Goal: Communication & Community: Participate in discussion

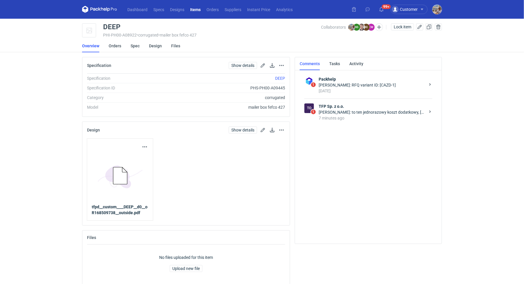
click at [364, 115] on div "7 minutes ago" at bounding box center [372, 118] width 107 height 6
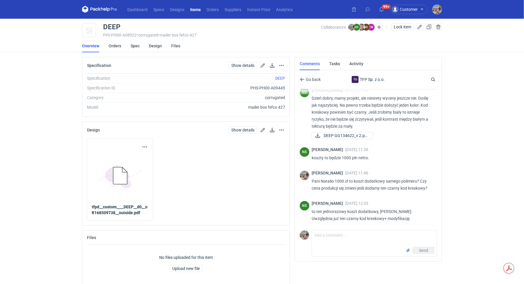
scroll to position [331, 0]
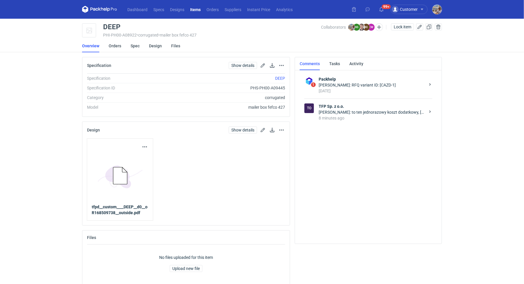
click at [351, 114] on div "[PERSON_NAME]: to ten jednorazowy koszt dodatkowy, [PERSON_NAME]. Uwzględnia ju…" at bounding box center [372, 112] width 107 height 6
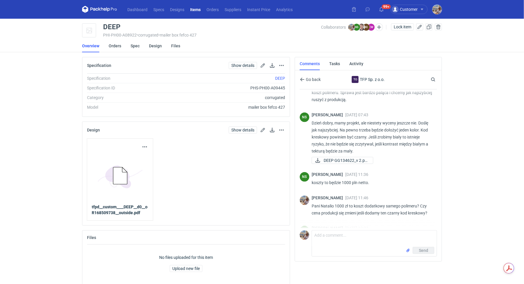
scroll to position [331, 0]
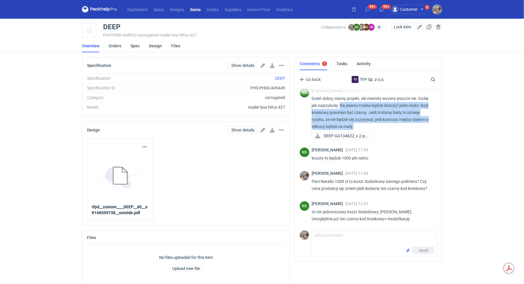
drag, startPoint x: 341, startPoint y: 104, endPoint x: 356, endPoint y: 125, distance: 25.9
click at [356, 125] on p "Dzień dobry, mamy projekt, ale niestety wyceny jeszcze nie. Doślę jak najszybci…" at bounding box center [372, 112] width 121 height 35
copy p "Na pewno trzeba będzie dołożyć jeden kolor. Kod kreskowy powinien być czarny. J…"
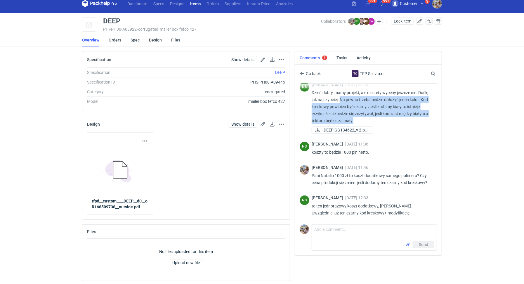
scroll to position [6, 0]
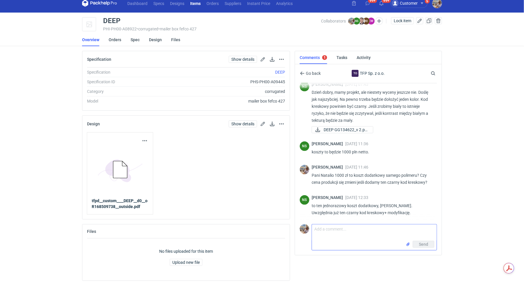
click at [362, 233] on textarea "Comment message" at bounding box center [374, 232] width 125 height 16
click at [337, 128] on span "DEEP GG134622_v 2.pd..." at bounding box center [346, 129] width 45 height 6
